Goal: Navigation & Orientation: Find specific page/section

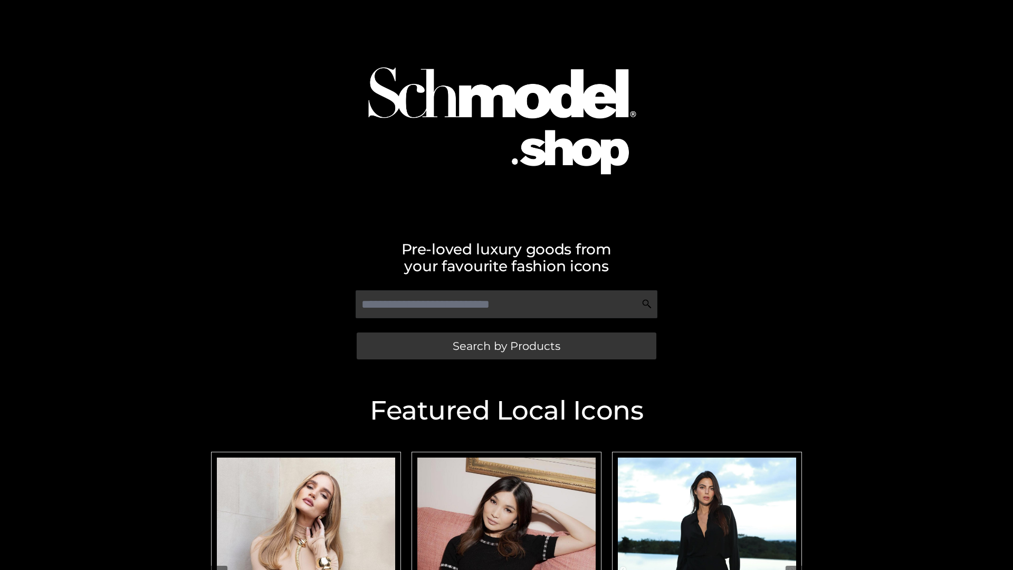
click at [506, 346] on span "Search by Products" at bounding box center [507, 345] width 108 height 11
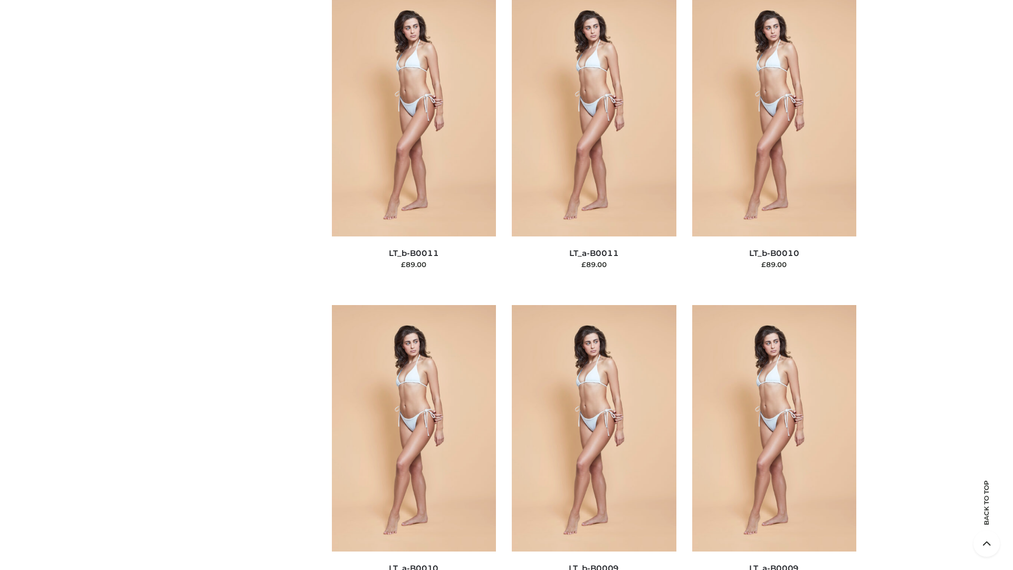
scroll to position [4738, 0]
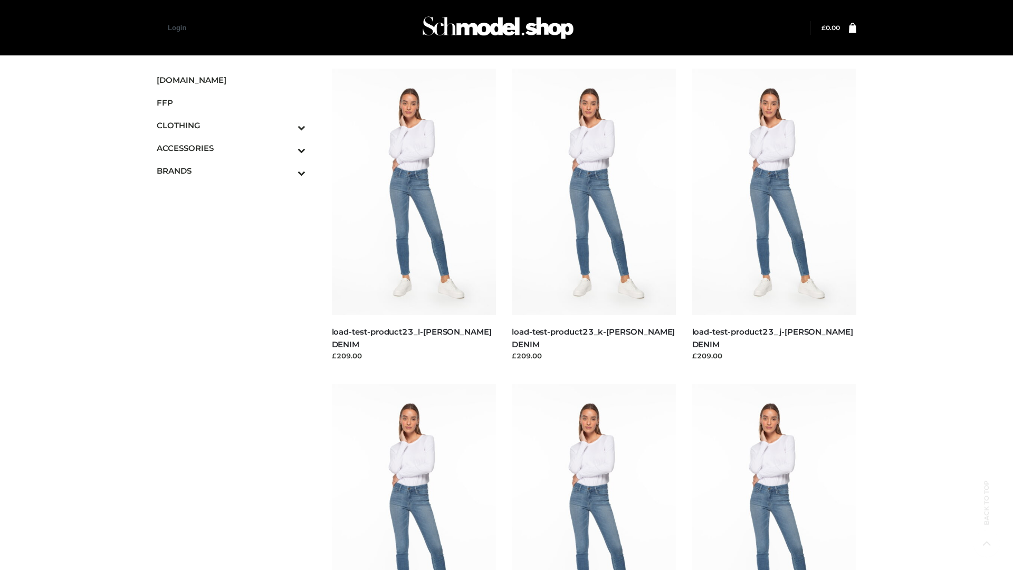
scroll to position [925, 0]
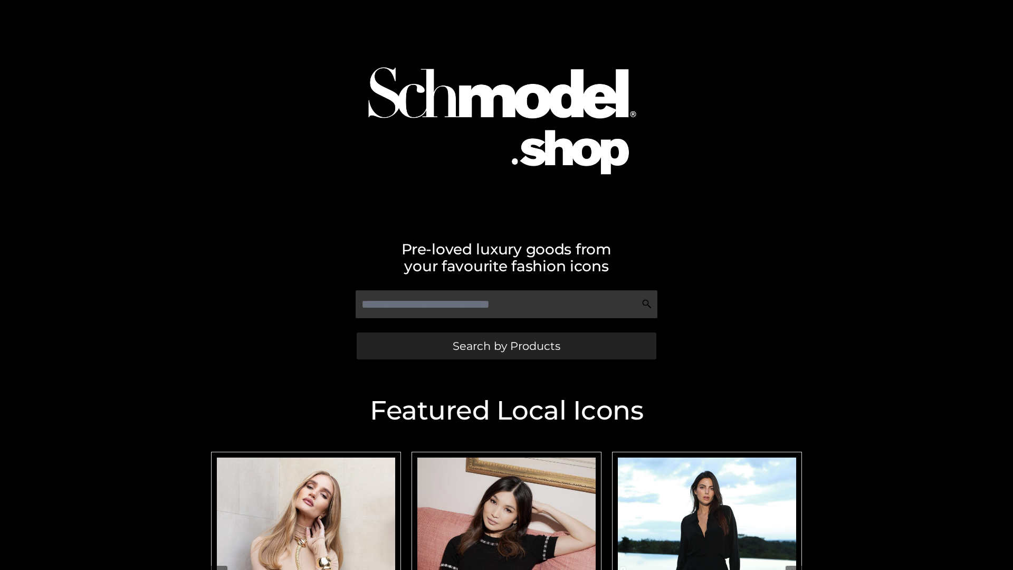
click at [506, 346] on span "Search by Products" at bounding box center [507, 345] width 108 height 11
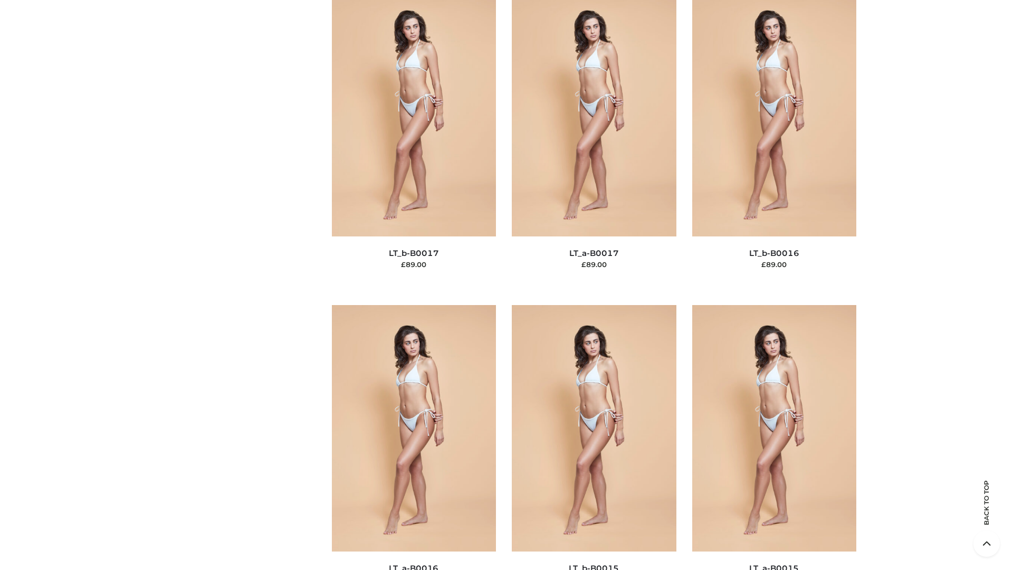
scroll to position [3467, 0]
